Goal: Information Seeking & Learning: Learn about a topic

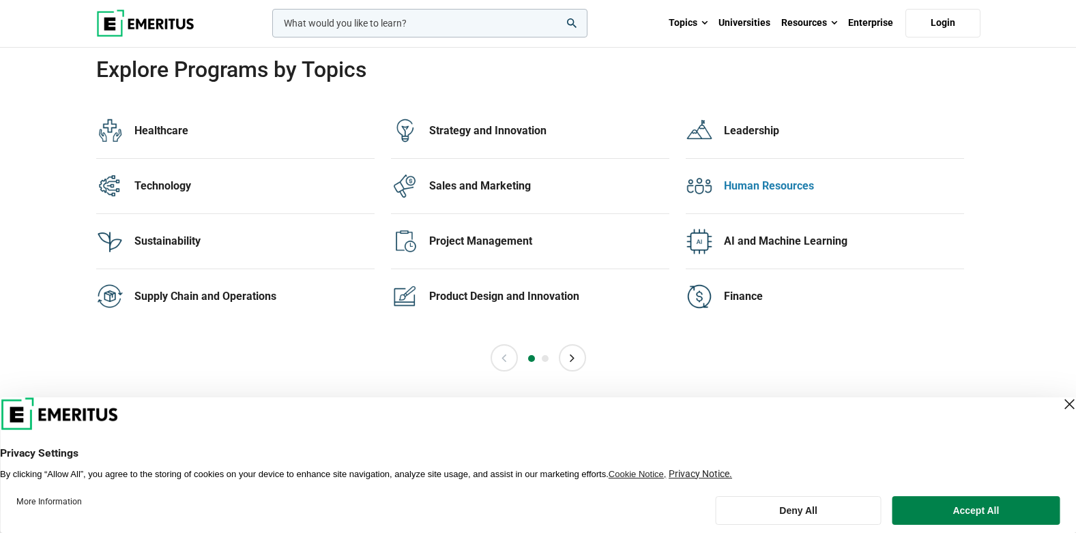
scroll to position [2797, 0]
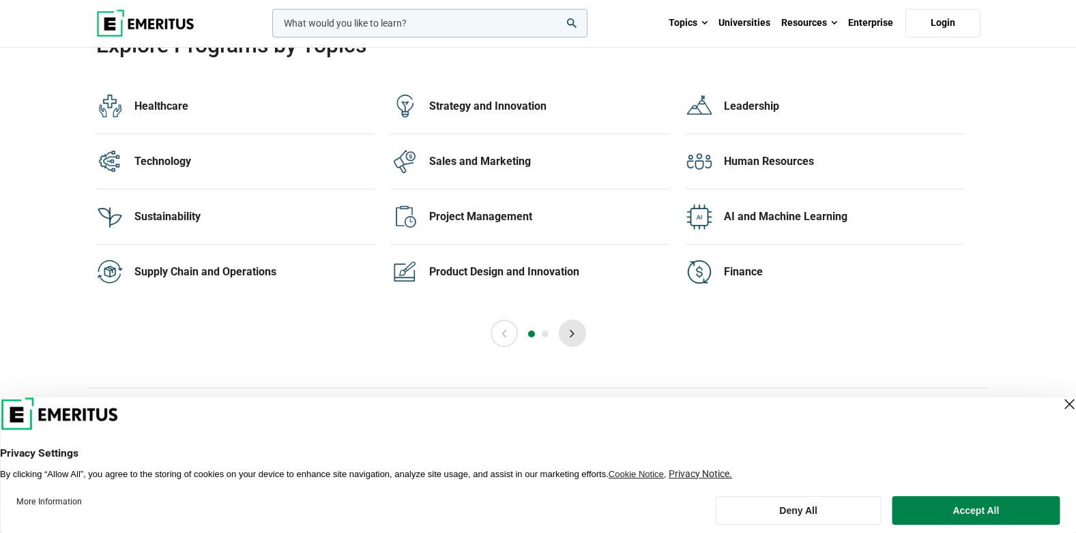
click at [571, 330] on button "Next" at bounding box center [572, 333] width 27 height 27
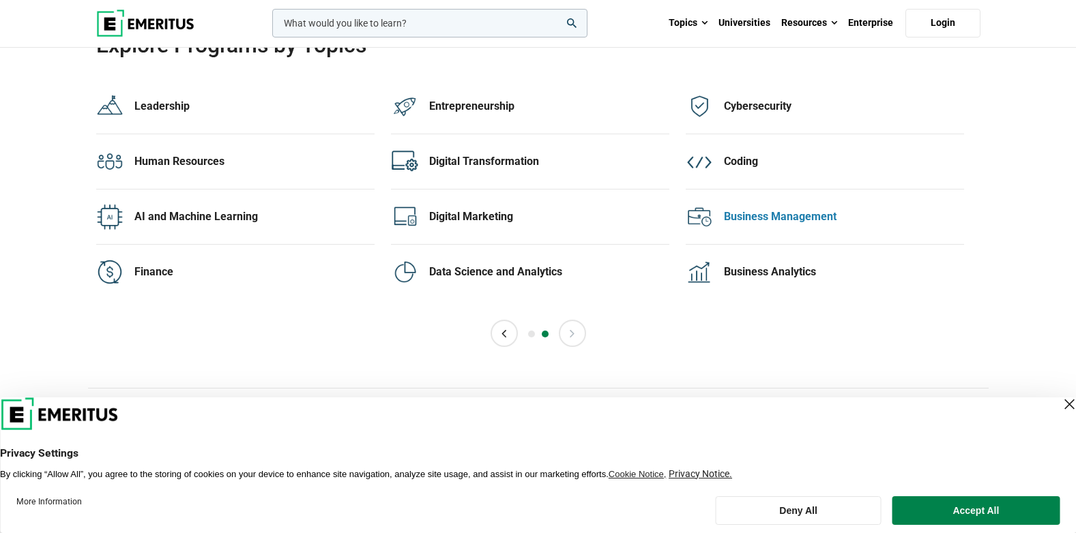
click at [735, 218] on div "Business Management" at bounding box center [844, 216] width 240 height 15
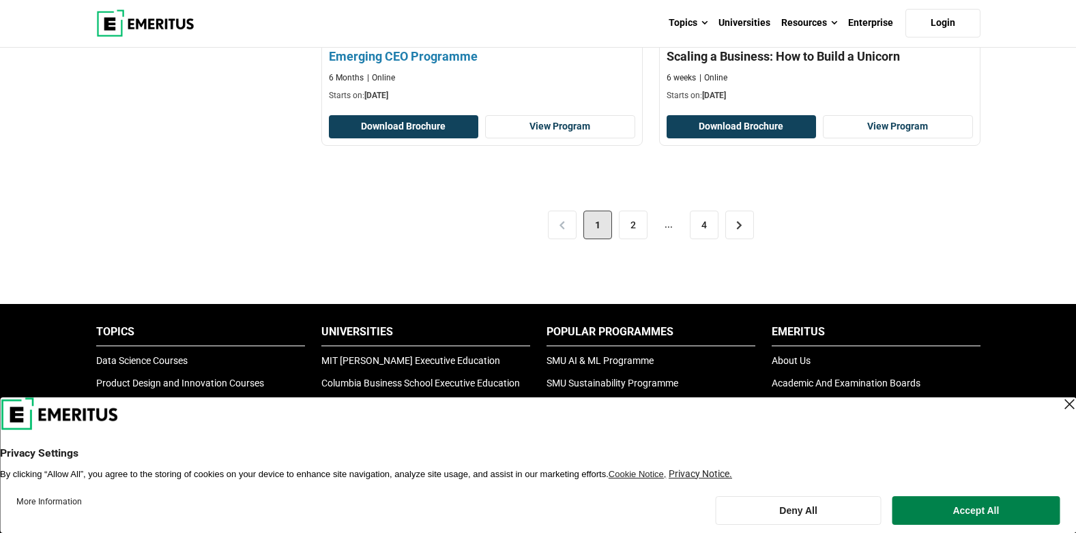
scroll to position [2933, 0]
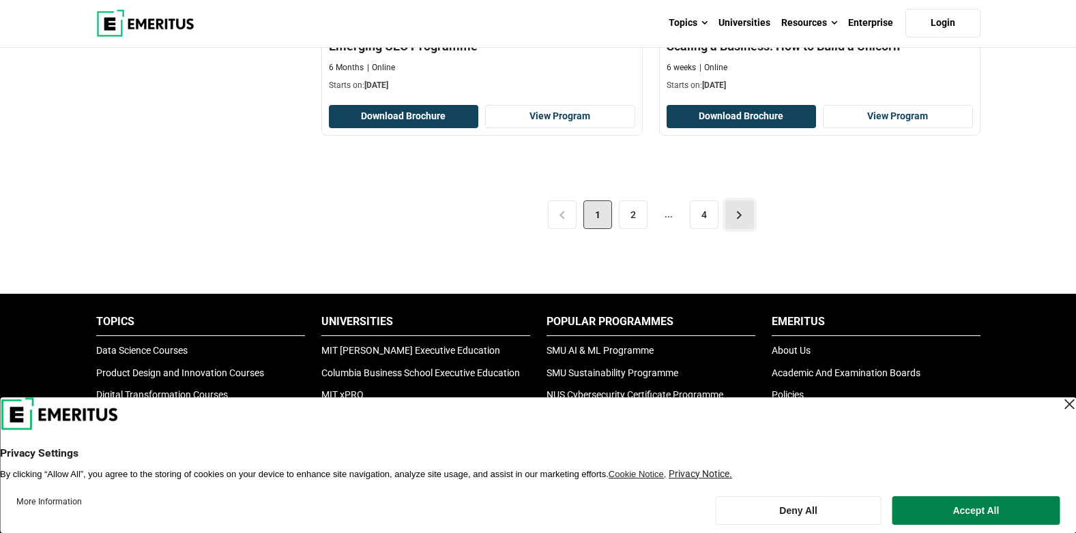
click at [735, 216] on link ">" at bounding box center [739, 215] width 29 height 29
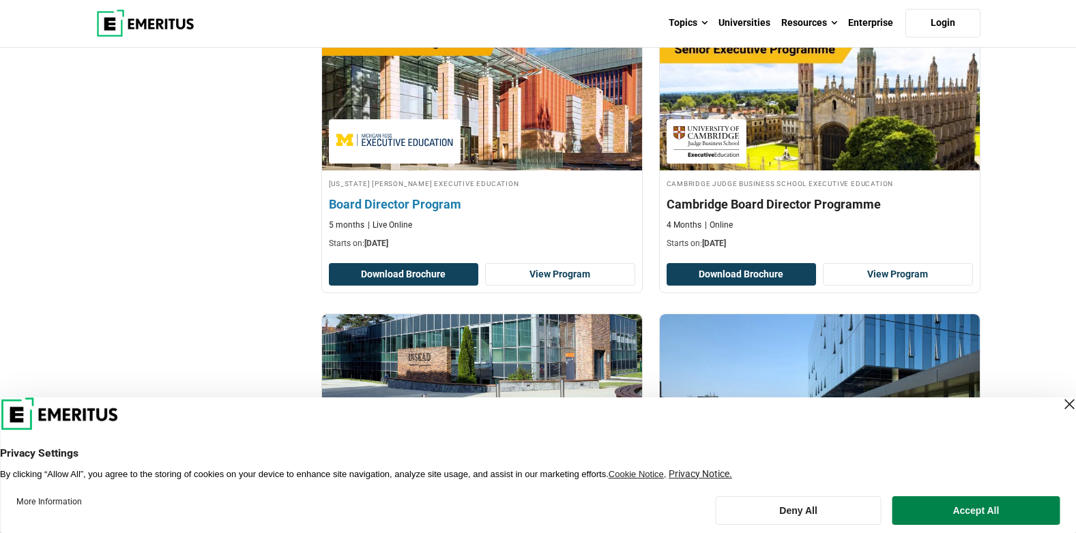
scroll to position [2524, 0]
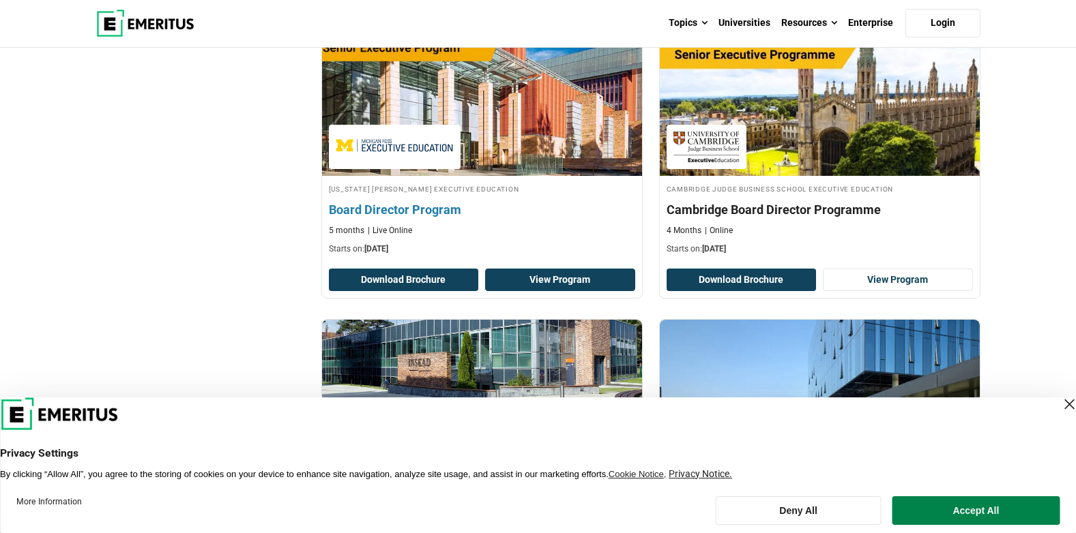
click at [553, 274] on link "View Program" at bounding box center [560, 280] width 150 height 23
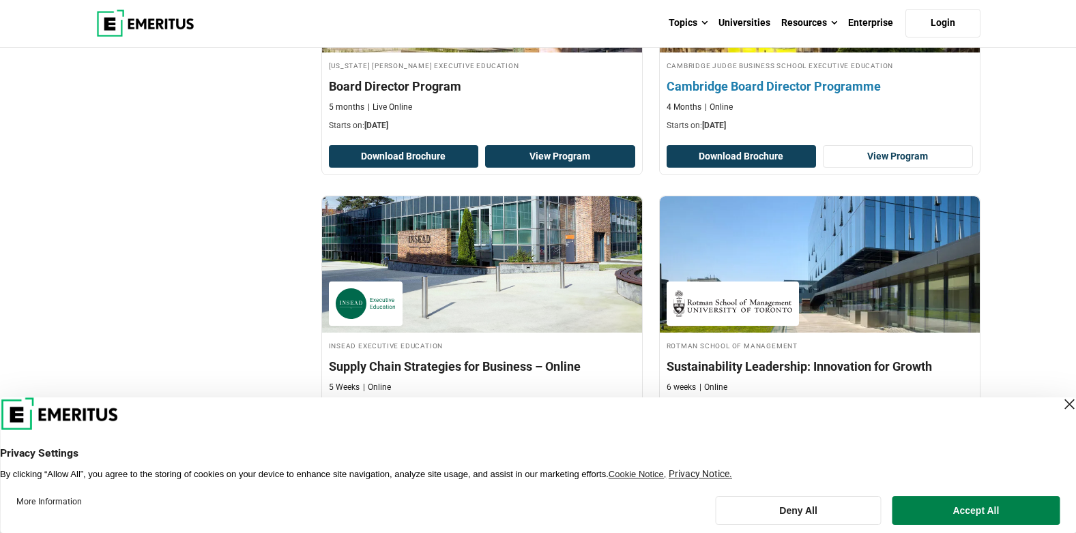
scroll to position [2661, 0]
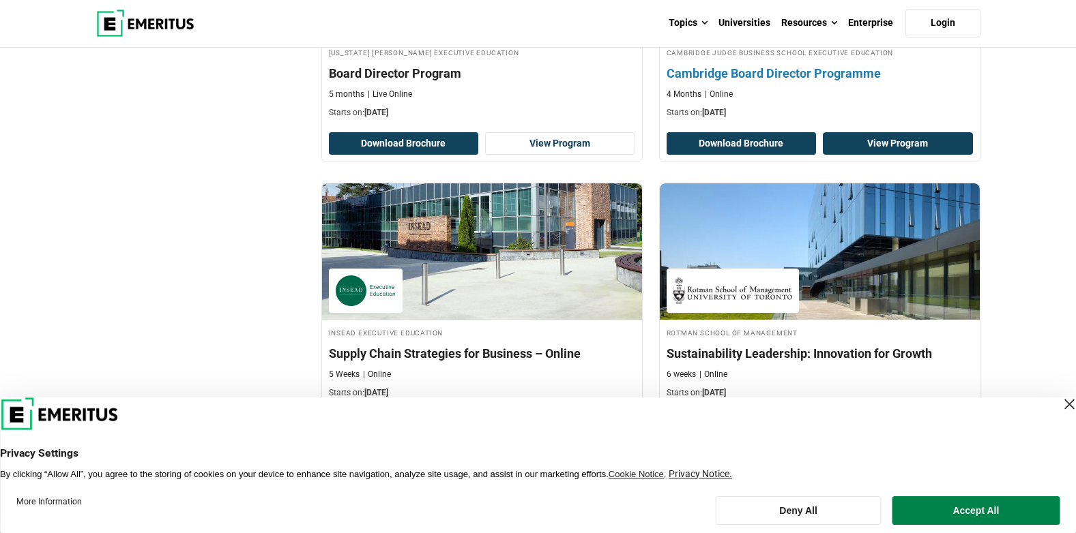
click at [916, 138] on link "View Program" at bounding box center [898, 143] width 150 height 23
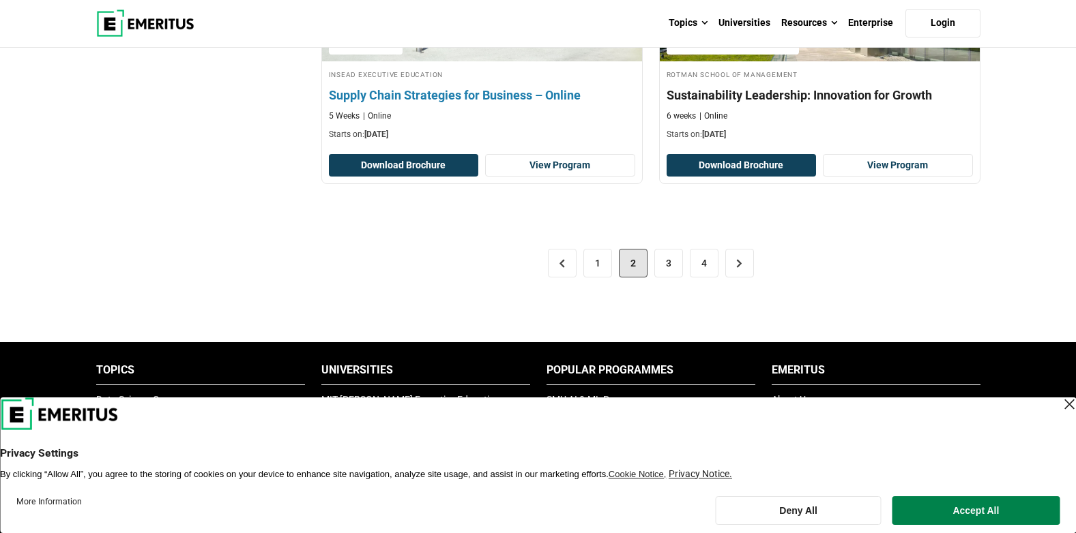
scroll to position [2933, 0]
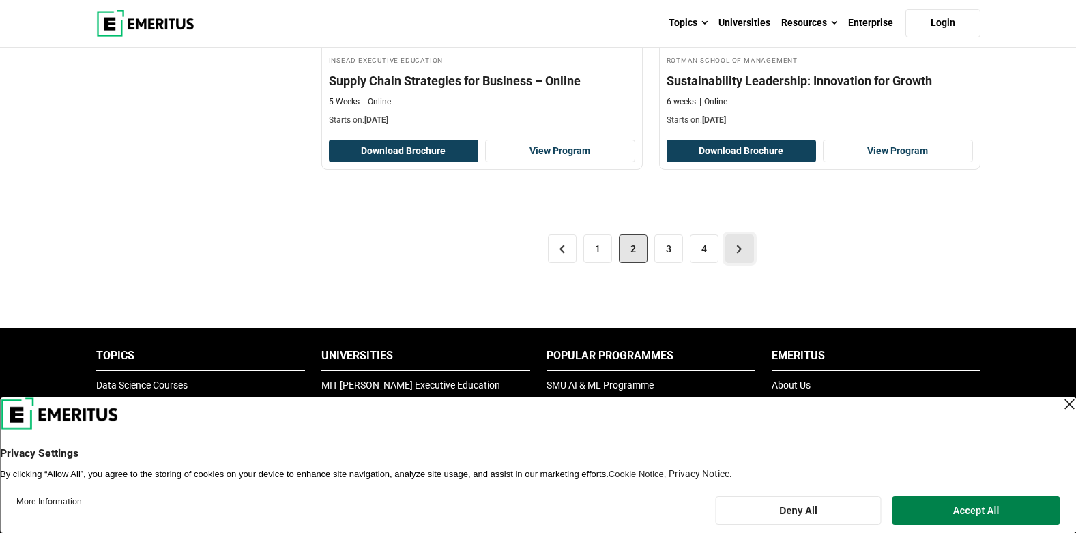
click at [738, 248] on link ">" at bounding box center [739, 249] width 29 height 29
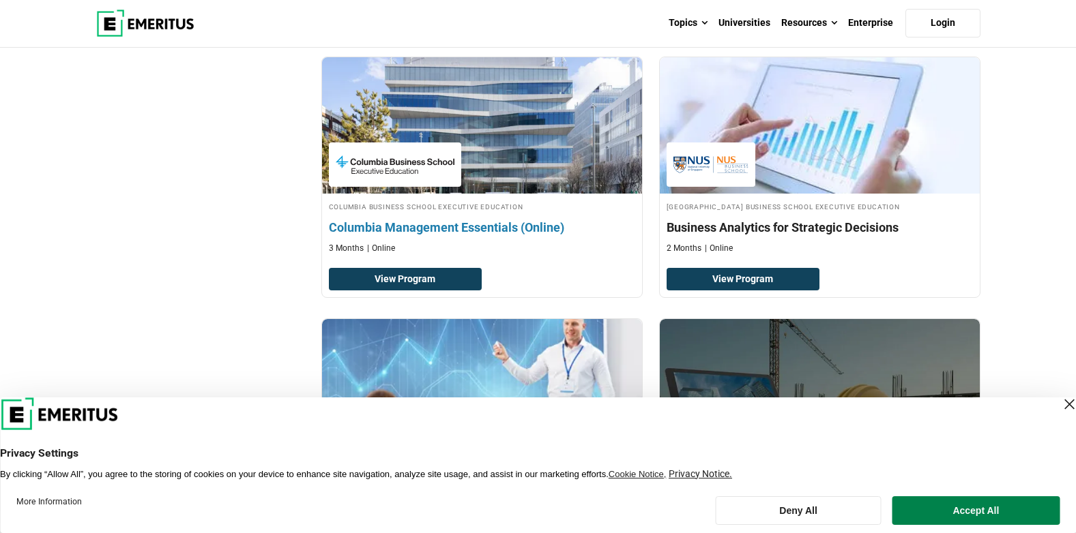
scroll to position [1364, 0]
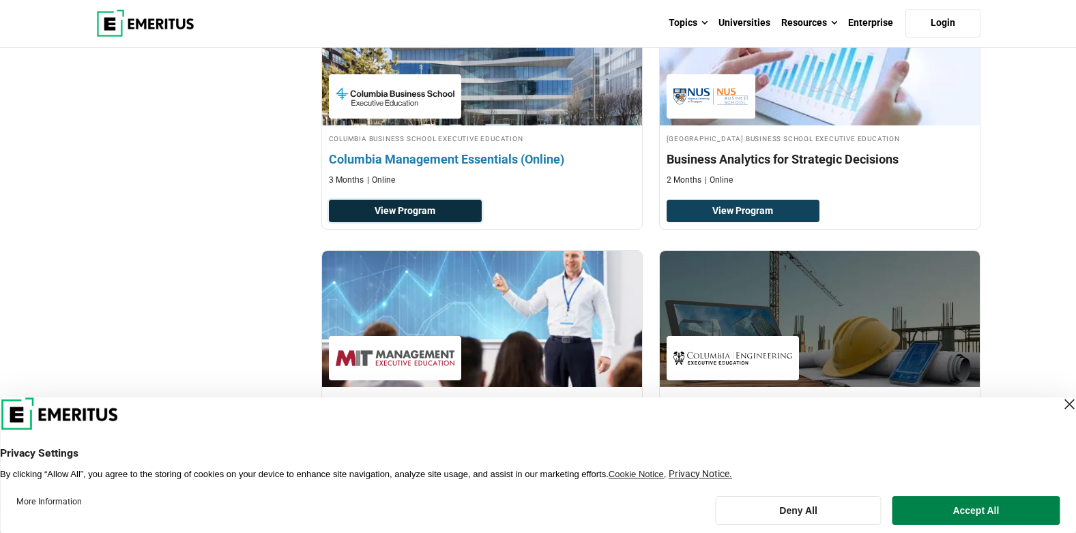
click at [432, 214] on link "View Program" at bounding box center [405, 211] width 153 height 23
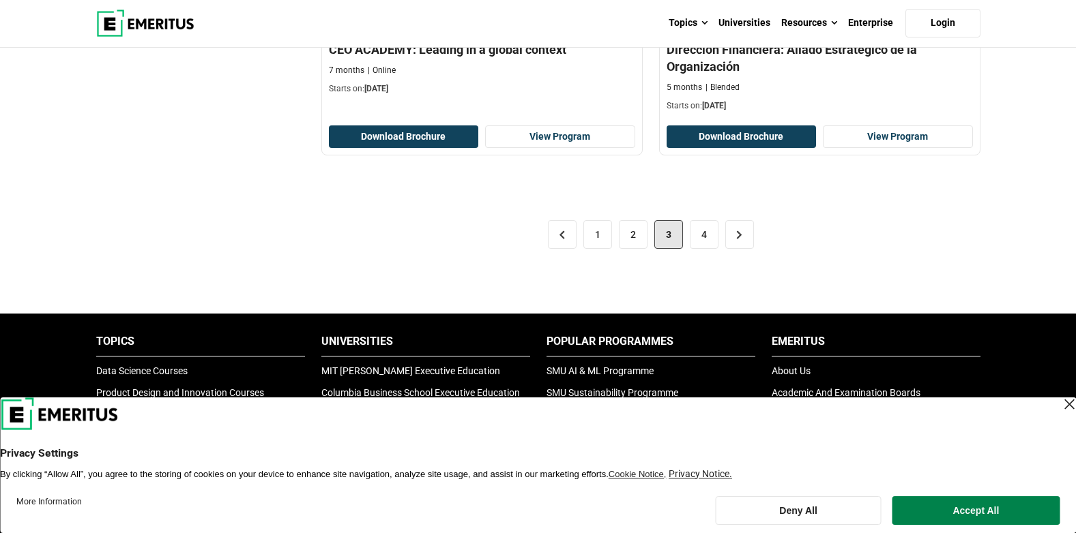
scroll to position [2933, 0]
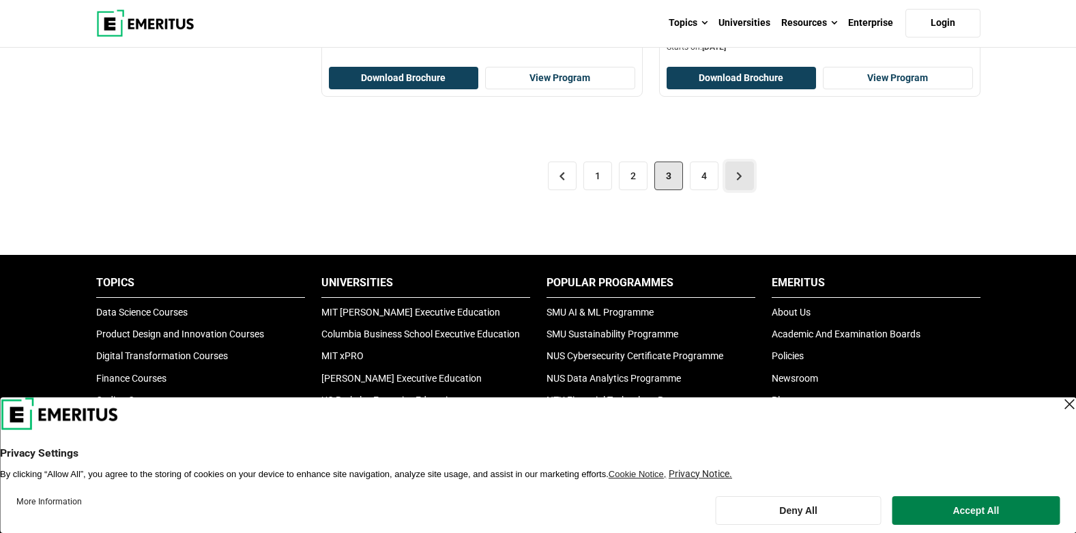
click at [737, 181] on link ">" at bounding box center [739, 176] width 29 height 29
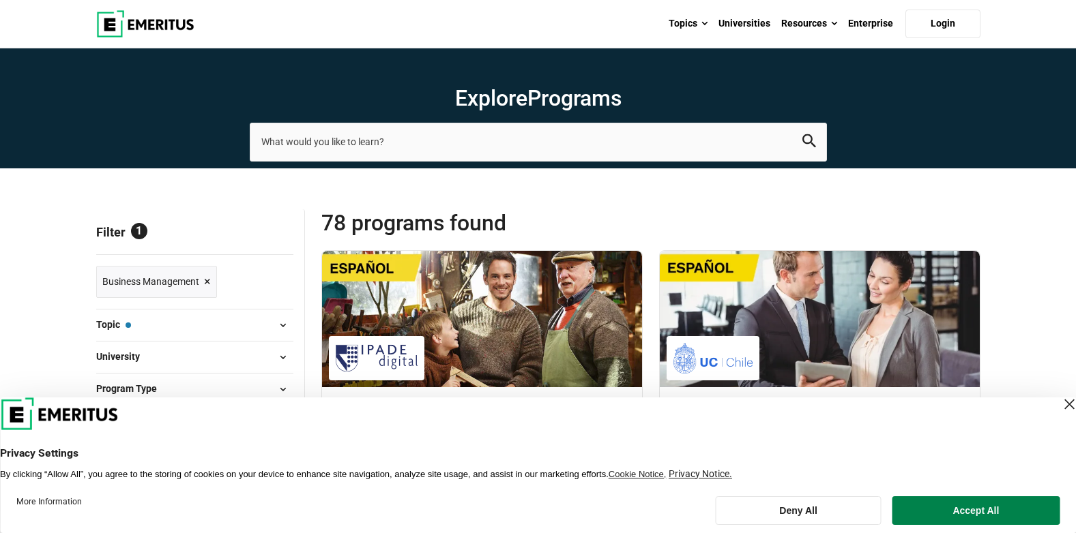
click at [269, 232] on span "Reset all" at bounding box center [272, 234] width 42 height 18
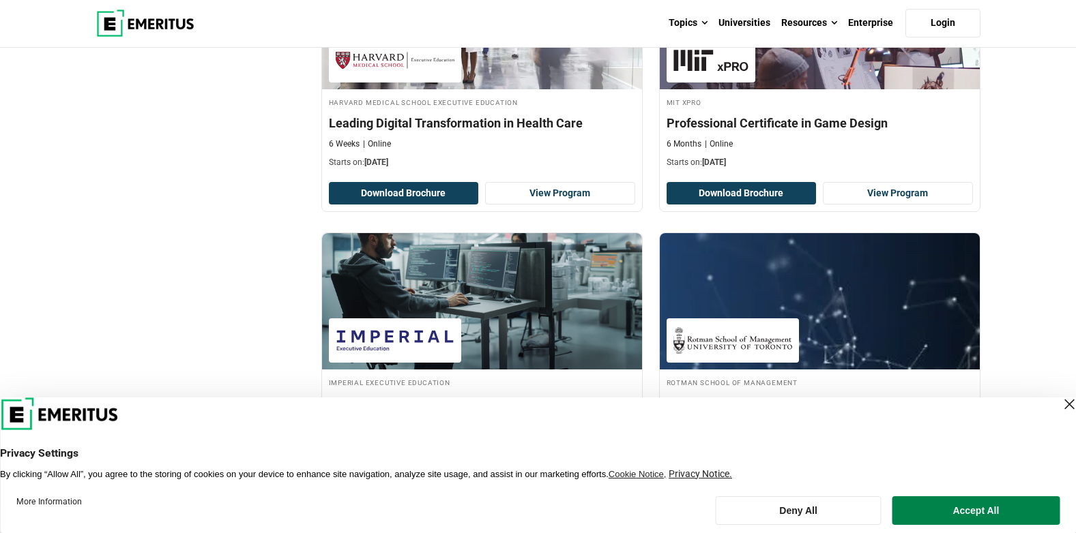
scroll to position [614, 0]
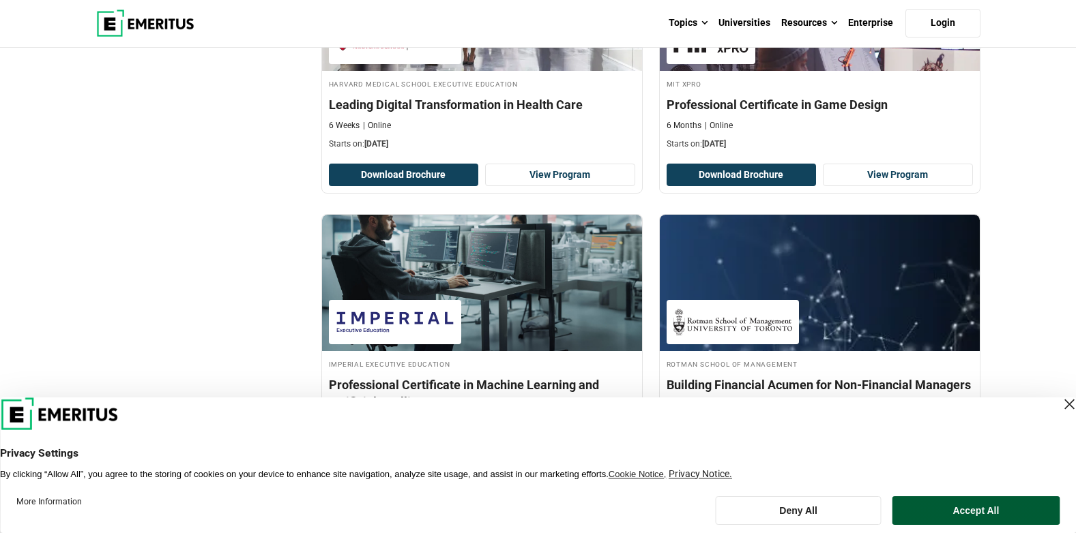
click at [954, 517] on button "Accept All" at bounding box center [975, 511] width 167 height 29
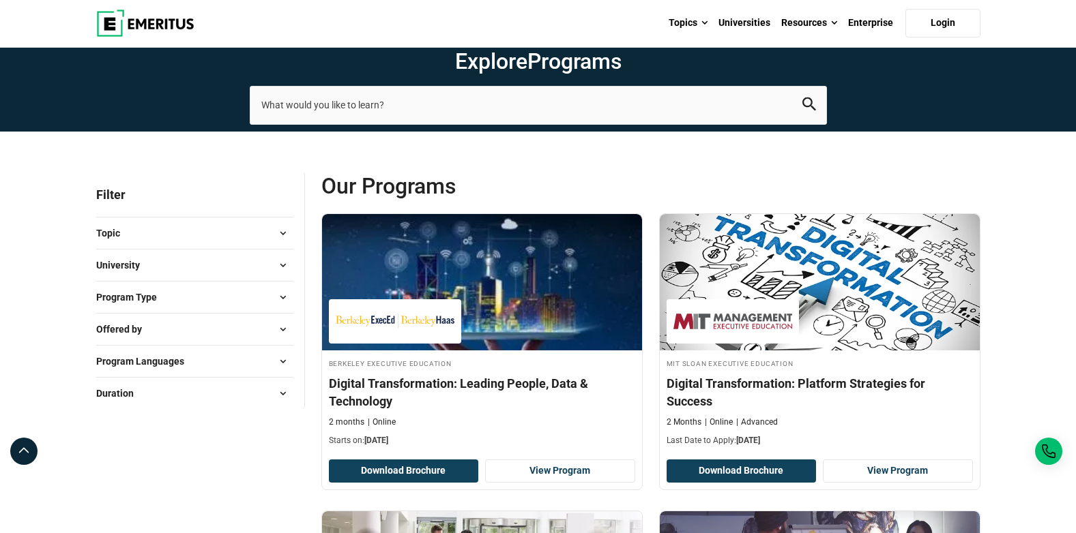
scroll to position [0, 0]
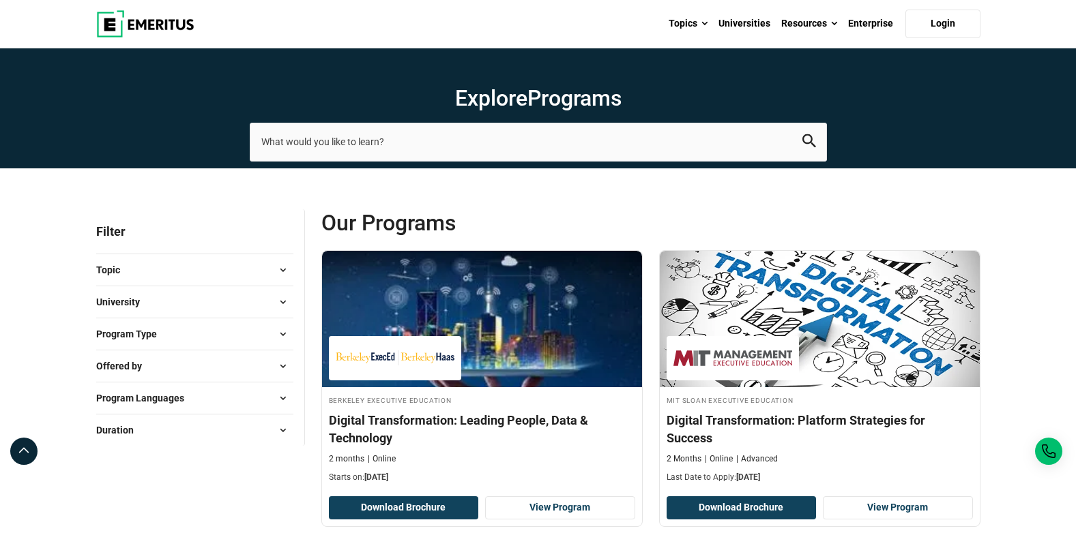
click at [282, 273] on span at bounding box center [283, 270] width 20 height 20
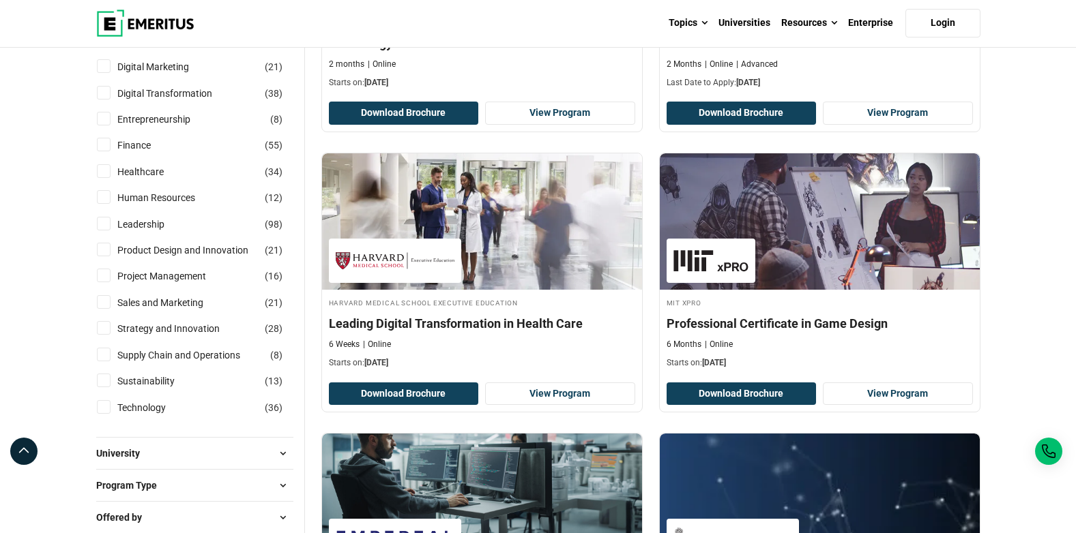
scroll to position [409, 0]
